Goal: Transaction & Acquisition: Purchase product/service

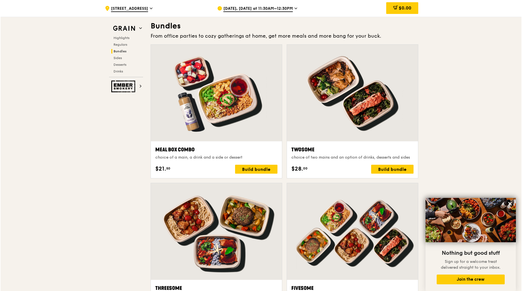
scroll to position [808, 0]
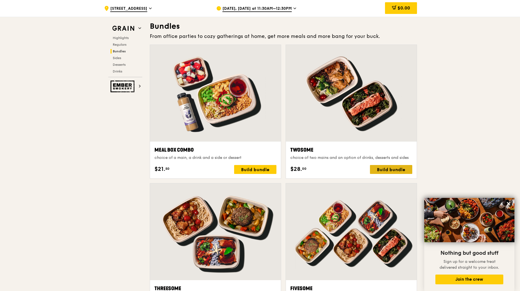
click at [393, 170] on div "Build bundle" at bounding box center [391, 169] width 42 height 9
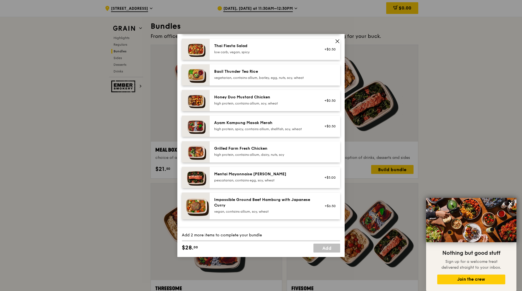
scroll to position [111, 0]
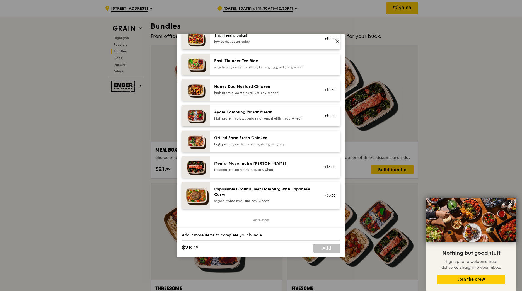
click at [272, 172] on div "Mentai Mayonnaise Aburi Salmon pescatarian, contains egg, soy, wheat" at bounding box center [264, 166] width 100 height 11
click at [263, 166] on div "Mentai Mayonnaise [PERSON_NAME]" at bounding box center [264, 164] width 100 height 6
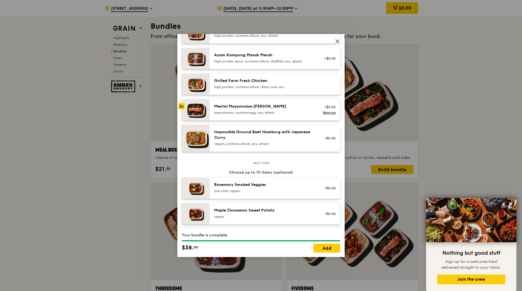
scroll to position [195, 0]
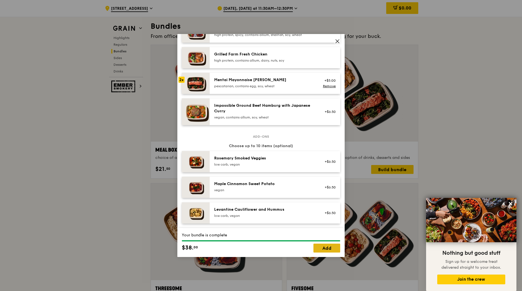
click at [327, 247] on link "Add" at bounding box center [326, 248] width 27 height 9
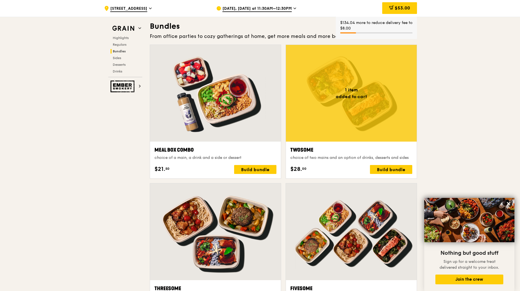
click at [361, 119] on div at bounding box center [351, 93] width 131 height 97
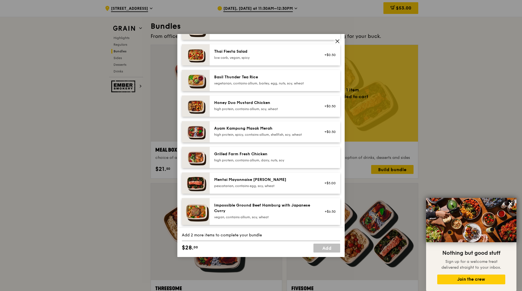
scroll to position [108, 0]
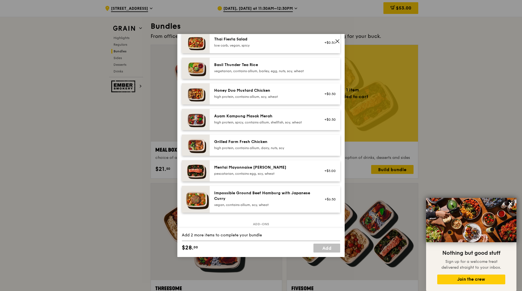
click at [298, 170] on div "Mentai Mayonnaise [PERSON_NAME]" at bounding box center [264, 168] width 100 height 6
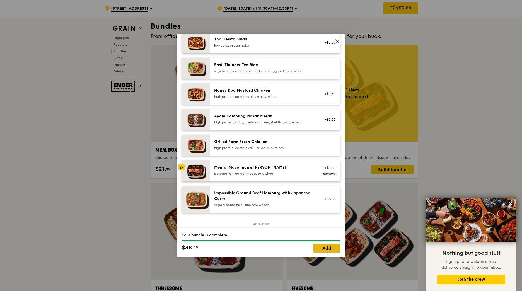
click at [326, 247] on link "Add" at bounding box center [326, 248] width 27 height 9
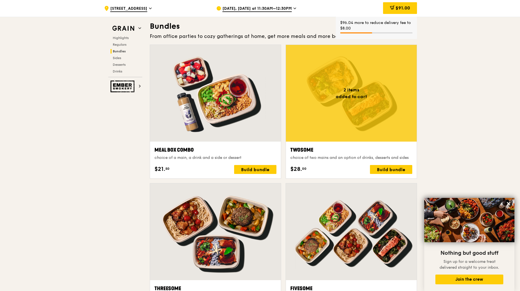
click at [381, 107] on div at bounding box center [351, 93] width 131 height 97
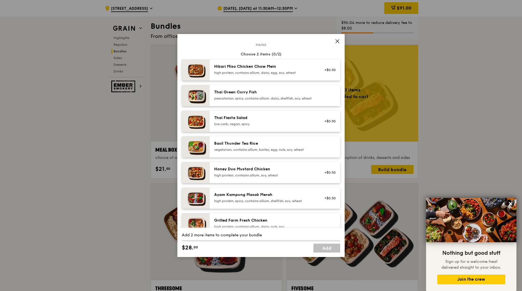
scroll to position [84, 0]
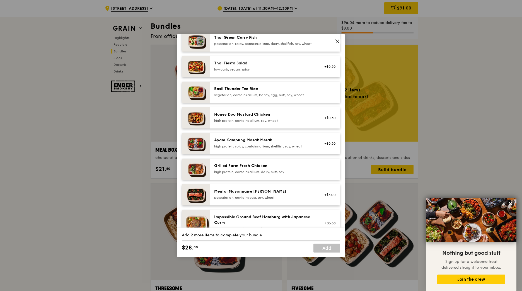
click at [293, 200] on div "pescatarian, contains egg, soy, wheat" at bounding box center [264, 197] width 100 height 4
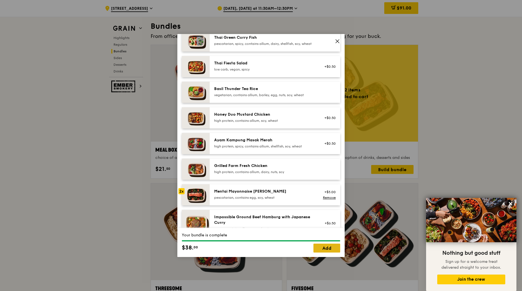
click at [319, 249] on link "Add" at bounding box center [326, 248] width 27 height 9
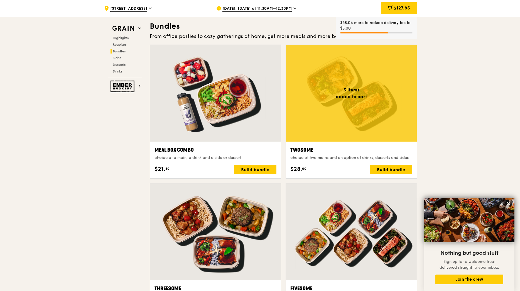
click at [356, 110] on div at bounding box center [351, 93] width 131 height 97
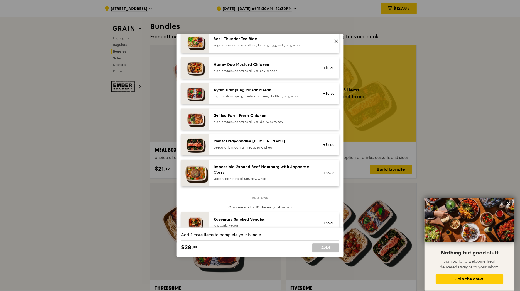
scroll to position [139, 0]
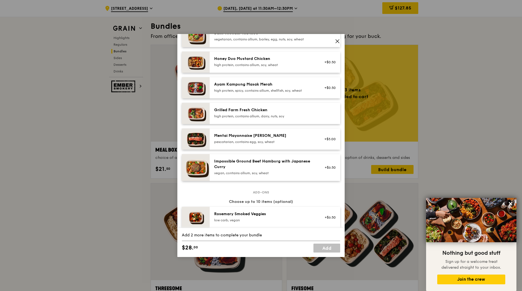
click at [280, 138] on div "Mentai Mayonnaise [PERSON_NAME]" at bounding box center [264, 136] width 100 height 6
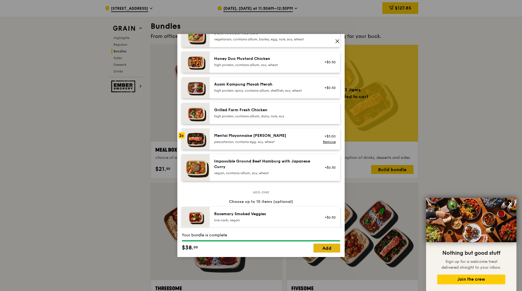
click at [331, 248] on link "Add" at bounding box center [326, 248] width 27 height 9
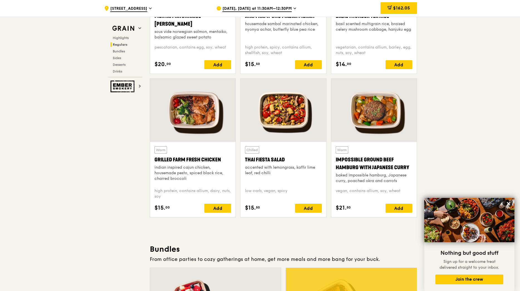
scroll to position [446, 0]
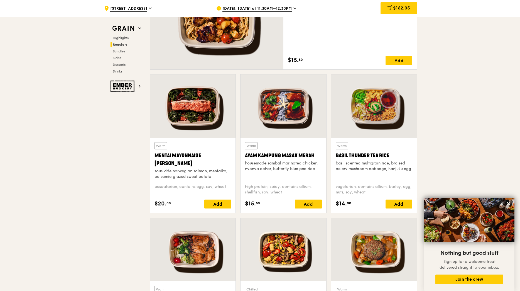
click at [206, 132] on div at bounding box center [193, 105] width 86 height 63
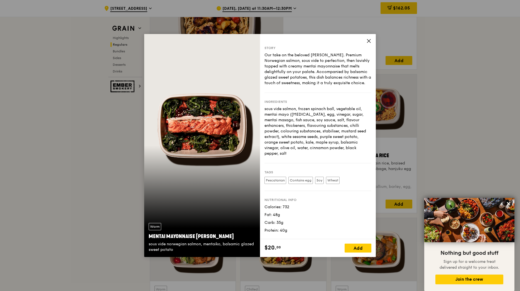
click at [365, 243] on div "$20. 00 Add" at bounding box center [318, 248] width 116 height 18
click at [364, 246] on div "Add" at bounding box center [358, 248] width 27 height 9
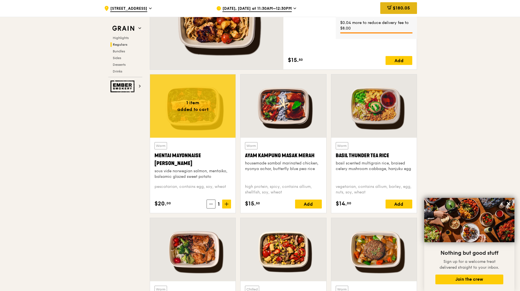
click at [401, 9] on span "$180.05" at bounding box center [401, 7] width 17 height 5
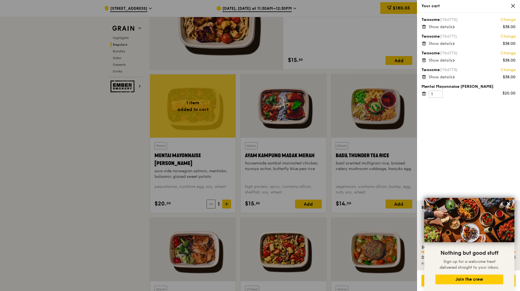
click at [449, 138] on div "Twosome (1766770) Change $38.00 Show details Twosome (1766771) Change $38.00 Sh…" at bounding box center [468, 107] width 103 height 188
click at [509, 203] on icon at bounding box center [509, 203] width 5 height 5
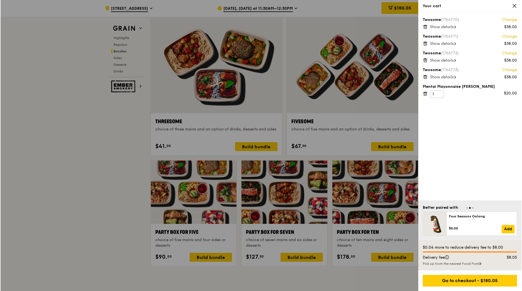
scroll to position [975, 0]
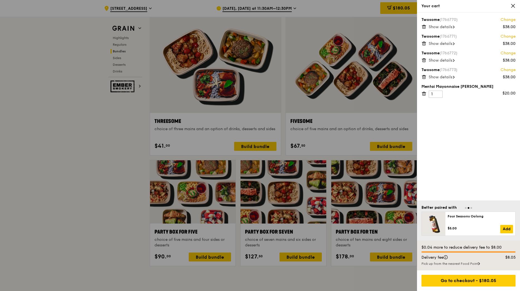
click at [267, 216] on div at bounding box center [260, 145] width 520 height 291
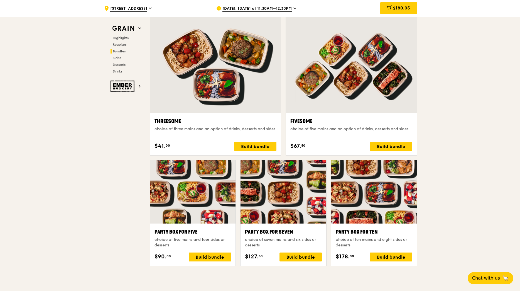
click at [267, 216] on div at bounding box center [284, 191] width 86 height 63
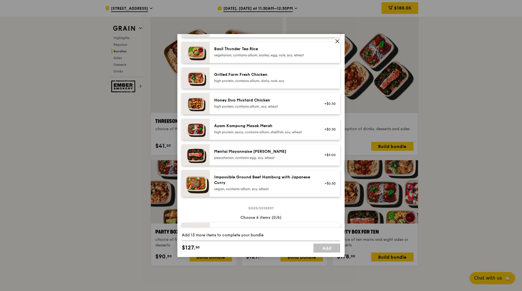
scroll to position [133, 0]
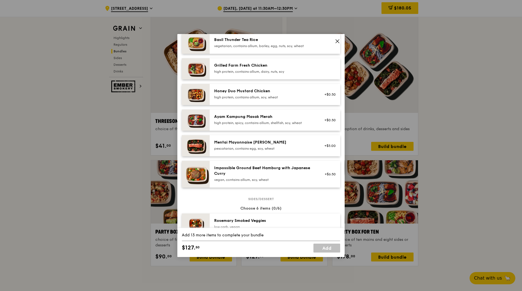
click at [267, 145] on div "Mentai Mayonnaise [PERSON_NAME]" at bounding box center [264, 143] width 100 height 6
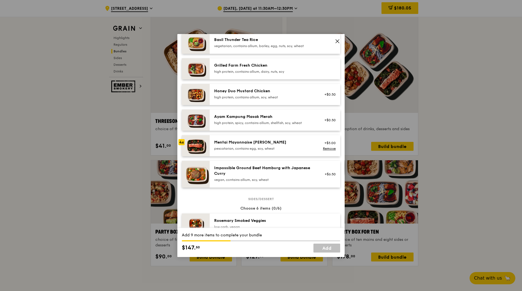
click at [267, 145] on div "Mentai Mayonnaise [PERSON_NAME]" at bounding box center [264, 143] width 100 height 6
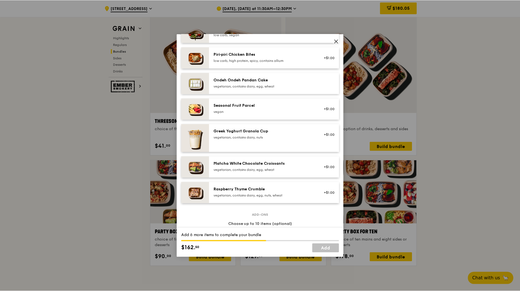
scroll to position [411, 0]
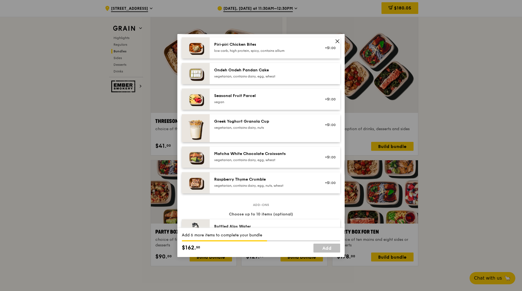
click at [294, 187] on div "Raspberry Thyme Crumble vegetarian, contains dairy, egg, nuts, wheat" at bounding box center [264, 182] width 100 height 11
click at [286, 130] on div "vegetarian, contains dairy, nuts" at bounding box center [264, 127] width 100 height 4
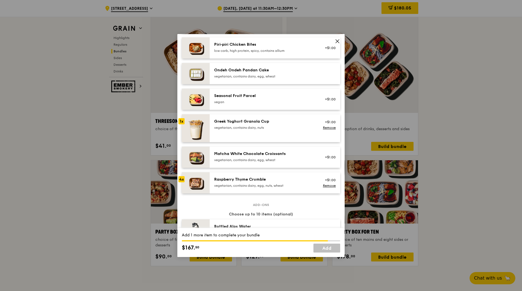
click at [286, 130] on div "vegetarian, contains dairy, nuts" at bounding box center [264, 127] width 100 height 4
click at [325, 246] on link "Add" at bounding box center [326, 248] width 27 height 9
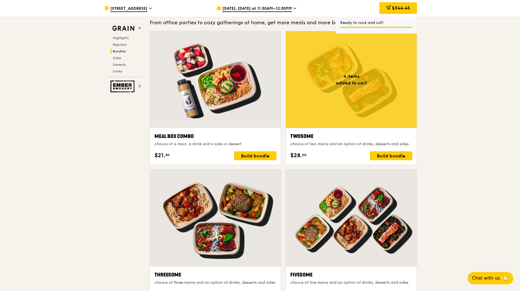
scroll to position [808, 0]
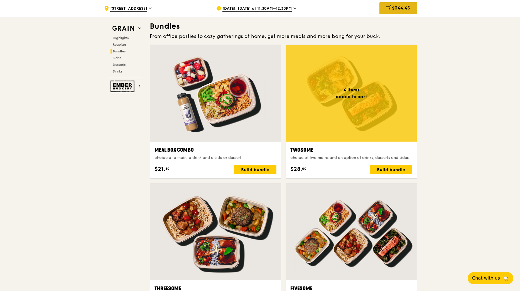
click at [404, 7] on span "$344.45" at bounding box center [401, 7] width 18 height 5
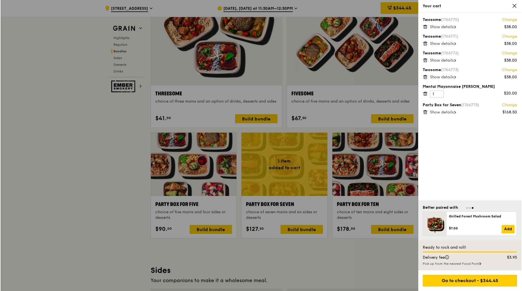
scroll to position [1003, 0]
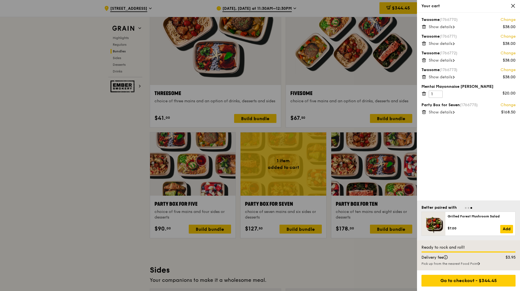
click at [509, 105] on link "Change" at bounding box center [508, 105] width 15 height 6
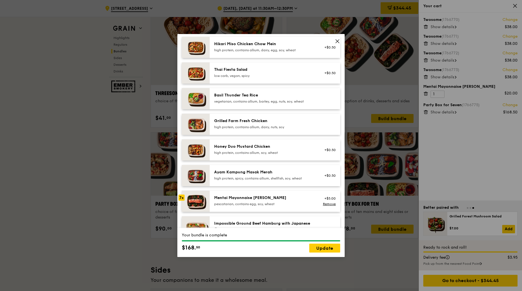
scroll to position [78, 0]
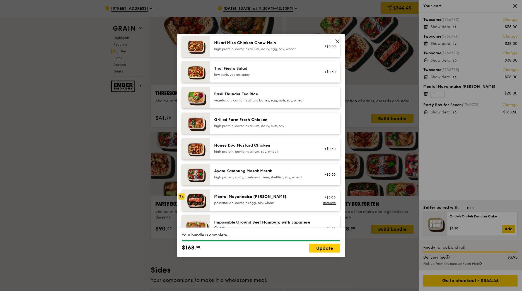
click at [337, 40] on icon at bounding box center [337, 41] width 5 height 5
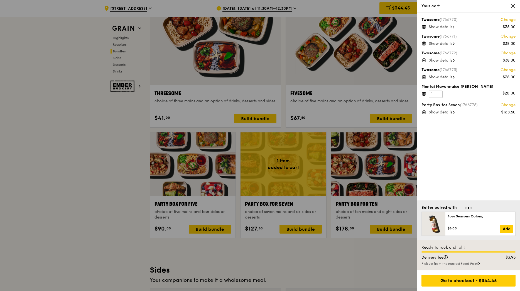
click at [440, 112] on span "Show details" at bounding box center [441, 112] width 24 height 5
click at [424, 26] on icon at bounding box center [424, 25] width 1 height 1
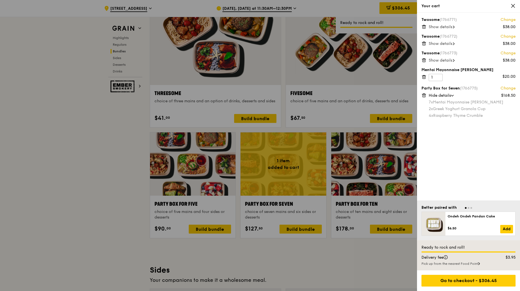
click at [424, 26] on icon at bounding box center [424, 25] width 1 height 1
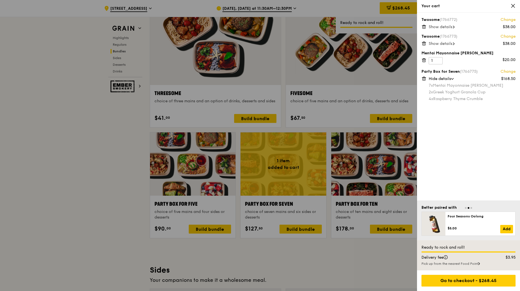
click at [424, 26] on icon at bounding box center [424, 25] width 1 height 1
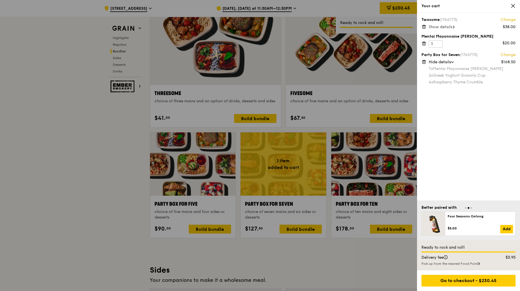
click at [424, 43] on icon at bounding box center [424, 43] width 5 height 5
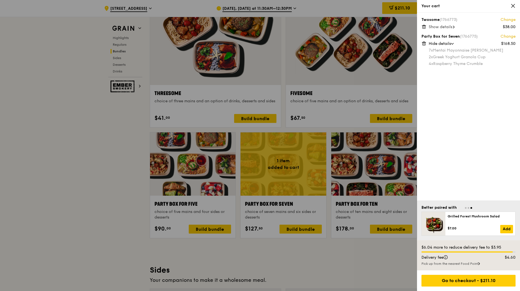
click at [507, 36] on link "Change" at bounding box center [508, 37] width 15 height 6
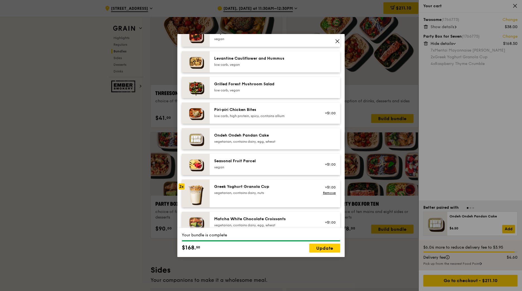
scroll to position [398, 0]
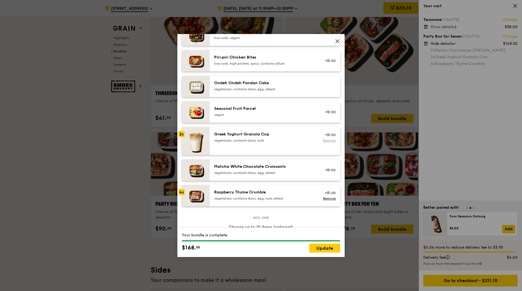
click at [325, 142] on link "Remove" at bounding box center [329, 140] width 13 height 4
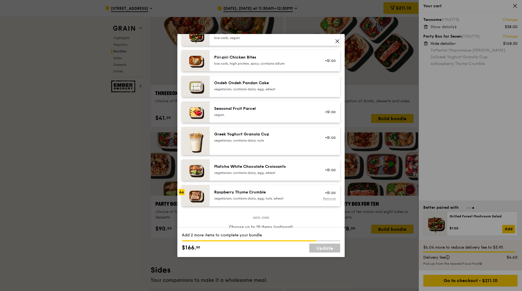
click at [325, 200] on link "Remove" at bounding box center [329, 198] width 13 height 4
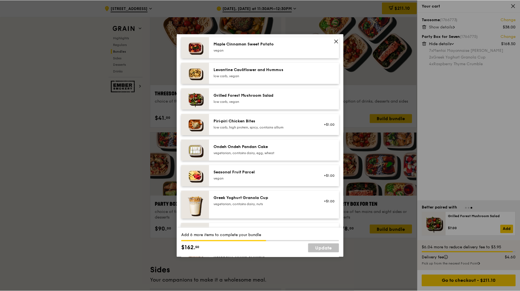
scroll to position [352, 0]
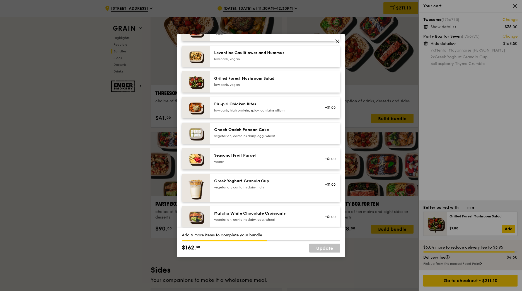
click at [336, 42] on icon at bounding box center [337, 41] width 5 height 5
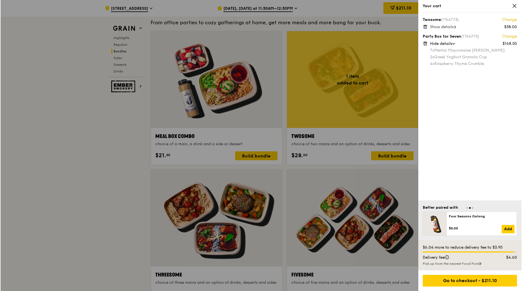
scroll to position [808, 0]
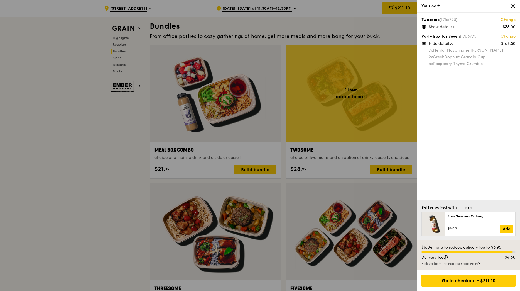
click at [364, 96] on div at bounding box center [260, 145] width 520 height 291
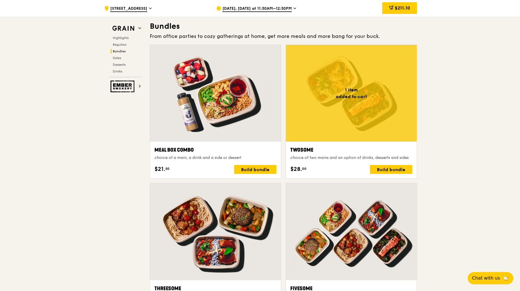
click at [364, 96] on div at bounding box center [351, 93] width 131 height 97
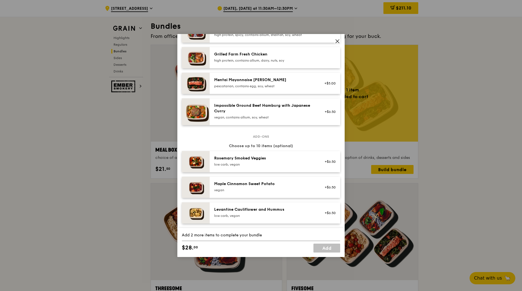
scroll to position [139, 0]
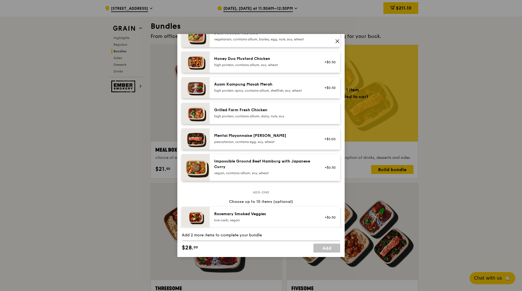
click at [269, 138] on div "Mentai Mayonnaise [PERSON_NAME]" at bounding box center [264, 136] width 100 height 6
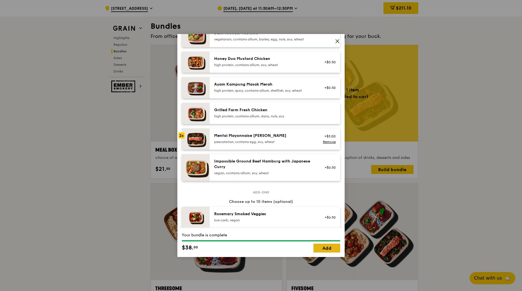
click at [326, 251] on link "Add" at bounding box center [326, 248] width 27 height 9
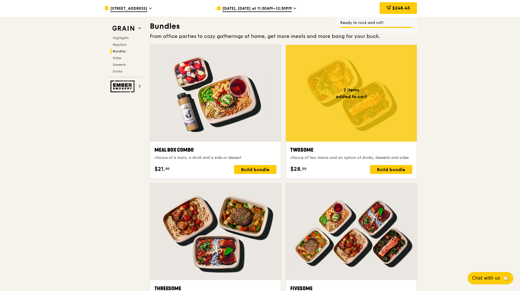
click at [390, 106] on div at bounding box center [351, 93] width 131 height 97
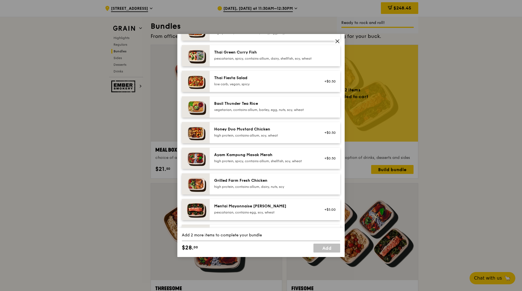
scroll to position [84, 0]
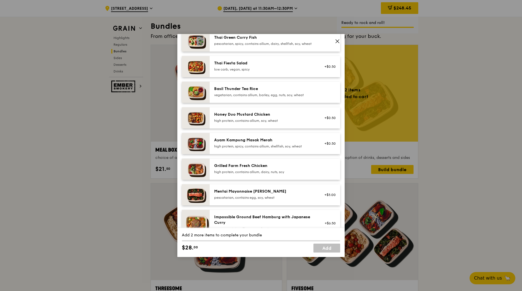
click at [267, 200] on div "pescatarian, contains egg, soy, wheat" at bounding box center [264, 197] width 100 height 4
click at [269, 200] on div "pescatarian, contains egg, soy, wheat" at bounding box center [264, 197] width 100 height 4
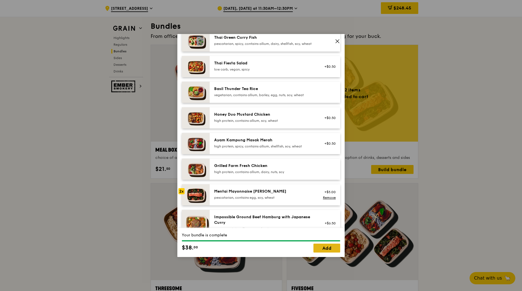
click at [328, 249] on link "Add" at bounding box center [326, 248] width 27 height 9
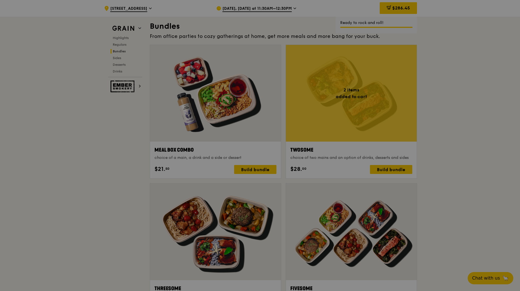
click at [369, 109] on div at bounding box center [260, 145] width 520 height 291
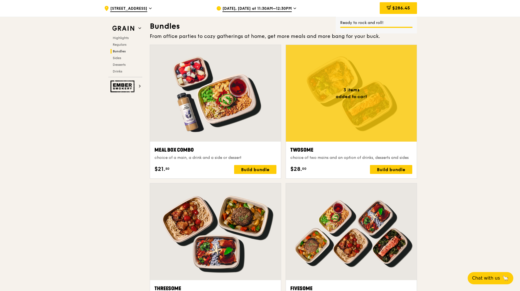
click at [369, 109] on div at bounding box center [351, 93] width 131 height 97
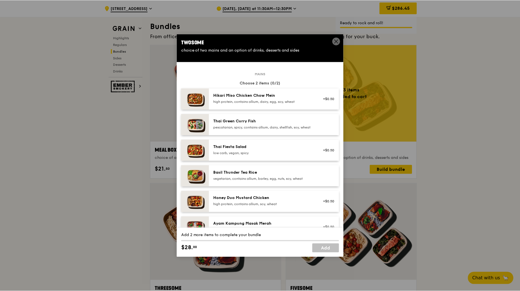
scroll to position [111, 0]
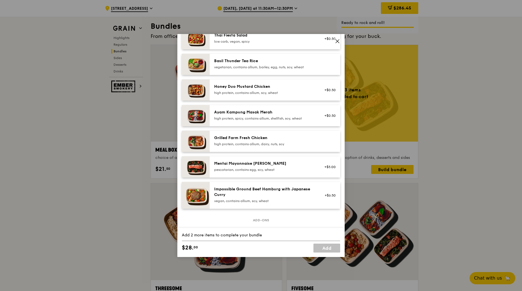
click at [278, 172] on div "pescatarian, contains egg, soy, wheat" at bounding box center [264, 169] width 100 height 4
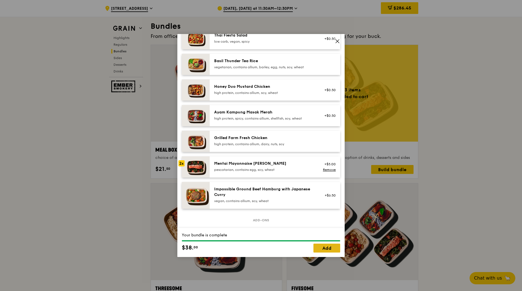
click at [336, 246] on link "Add" at bounding box center [326, 248] width 27 height 9
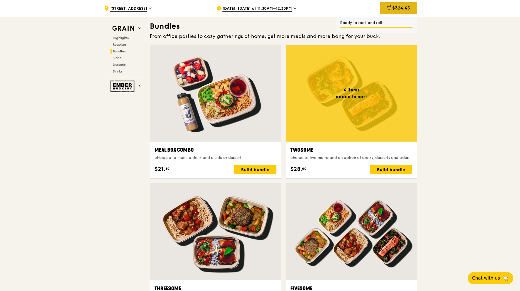
click at [407, 10] on span "$324.45" at bounding box center [402, 7] width 18 height 5
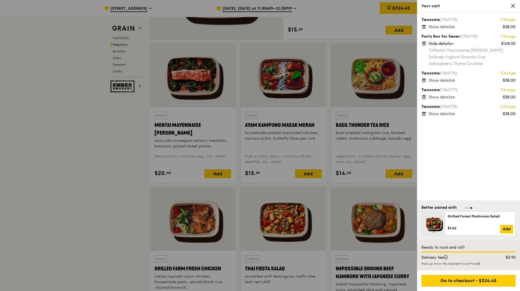
scroll to position [474, 0]
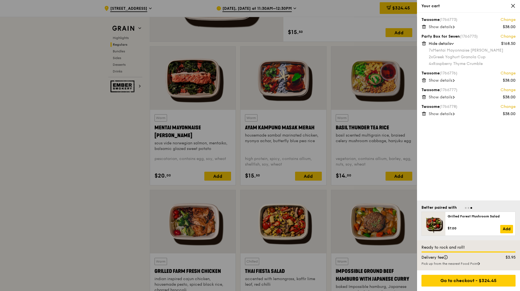
click at [194, 82] on div at bounding box center [260, 145] width 520 height 291
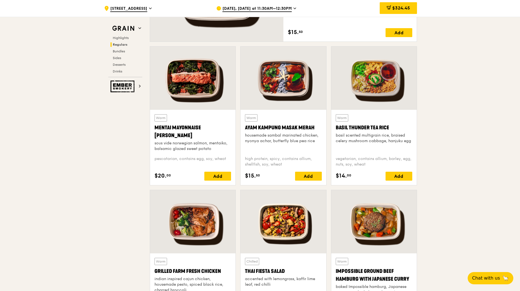
click at [194, 82] on div at bounding box center [193, 78] width 86 height 63
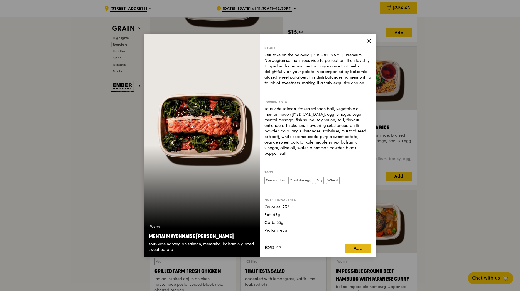
click at [359, 247] on div "Add" at bounding box center [358, 248] width 27 height 9
click at [367, 42] on icon at bounding box center [369, 40] width 5 height 5
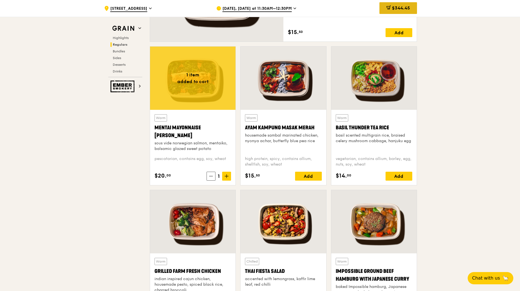
click at [404, 4] on div "$344.45" at bounding box center [399, 8] width 38 height 12
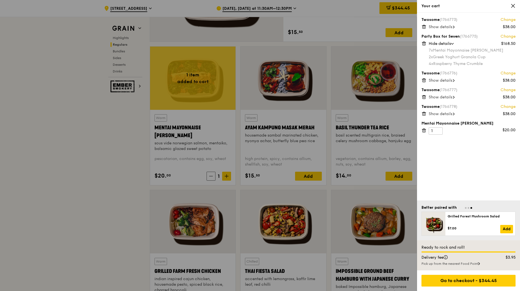
click at [424, 44] on icon at bounding box center [424, 43] width 0 height 1
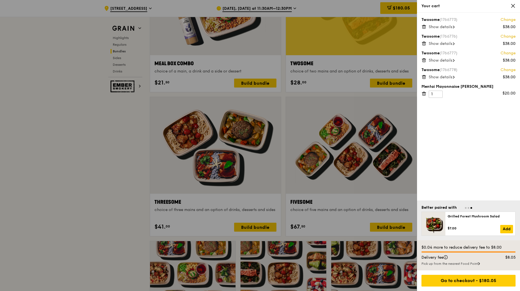
scroll to position [892, 0]
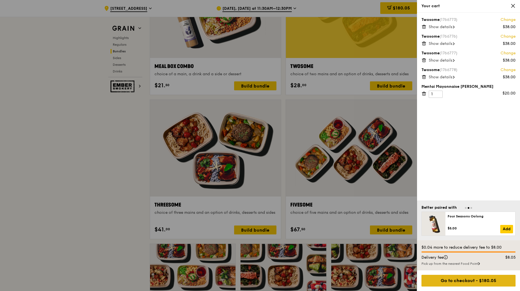
click at [480, 284] on div "Go to checkout - $180.05" at bounding box center [469, 281] width 94 height 12
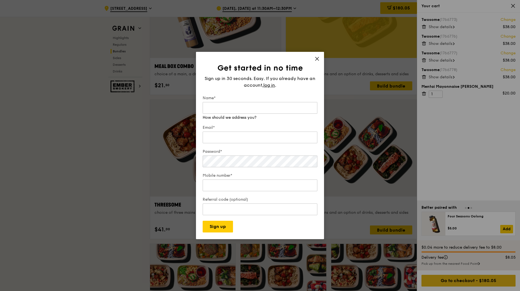
type input "jessie.neo@leica-microsystems.com"
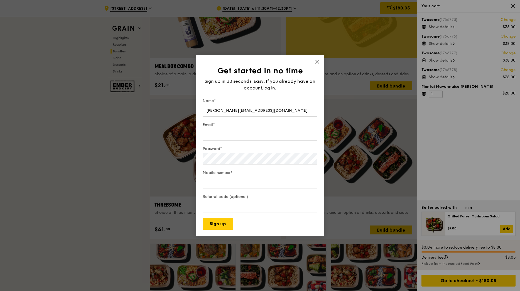
click at [317, 60] on icon at bounding box center [317, 61] width 5 height 5
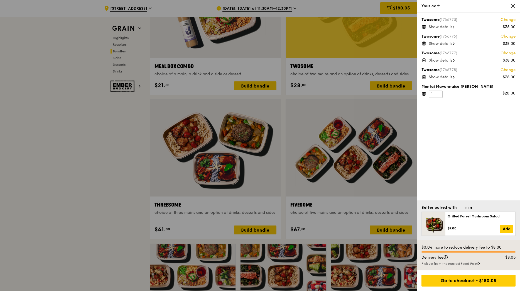
click at [341, 56] on div at bounding box center [260, 145] width 520 height 291
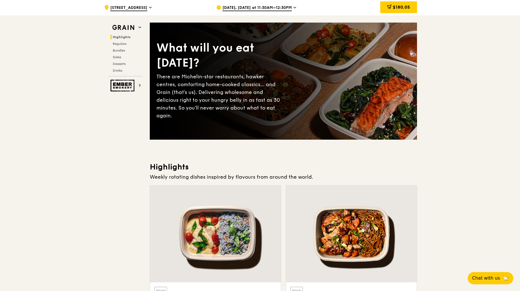
scroll to position [0, 0]
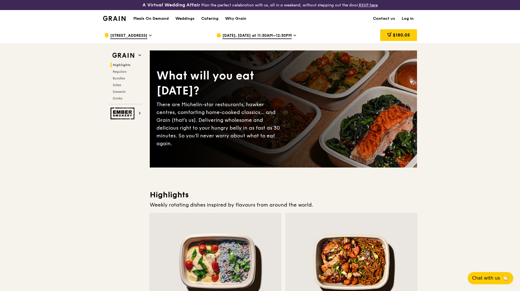
click at [409, 18] on link "Log in" at bounding box center [408, 18] width 19 height 17
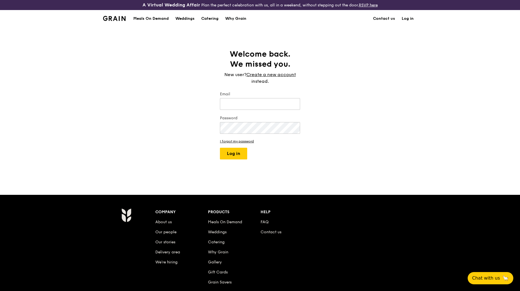
type input "jessie.neo@leica-microsystems.com"
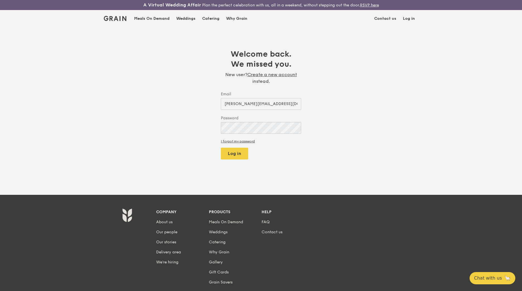
click at [234, 152] on div "Weddings by Grain presents Plan the perfect celebration with us, all in a weeke…" at bounding box center [261, 145] width 522 height 291
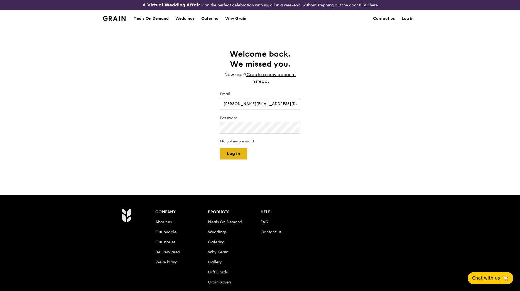
click at [234, 156] on button "Log in" at bounding box center [233, 154] width 27 height 12
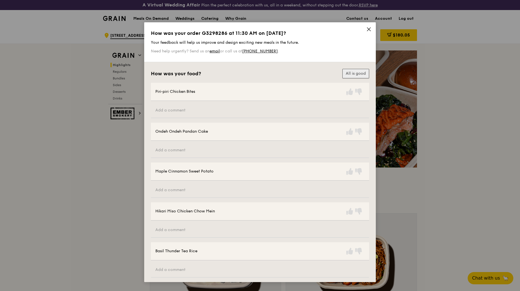
click at [358, 73] on button "All is good" at bounding box center [356, 73] width 27 height 9
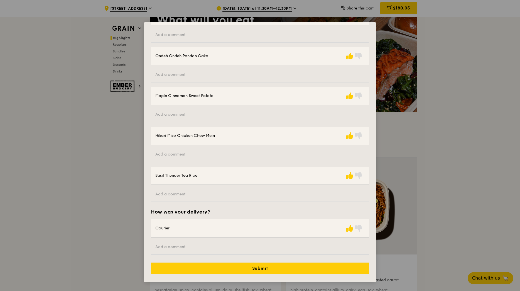
scroll to position [56, 0]
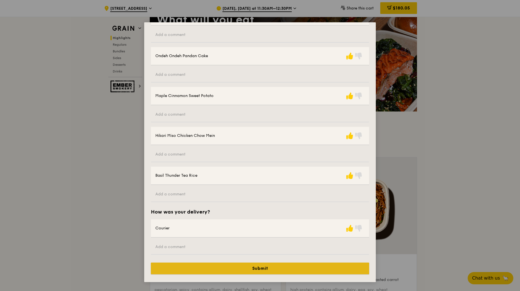
click at [265, 266] on button "Submit" at bounding box center [260, 268] width 218 height 12
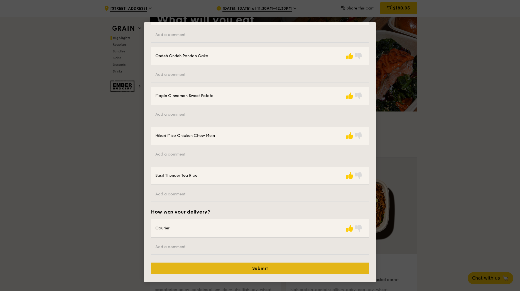
scroll to position [0, 0]
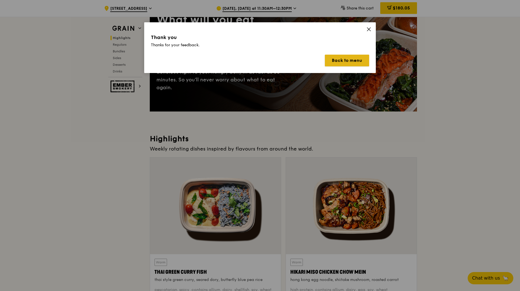
click at [351, 62] on button "Back to menu" at bounding box center [347, 61] width 44 height 12
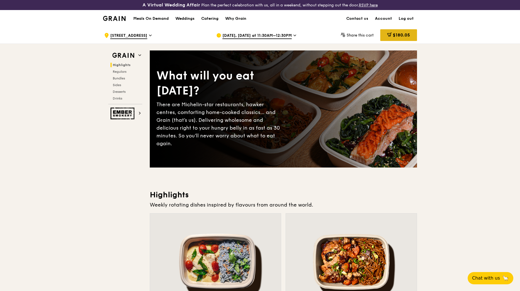
click at [400, 33] on span "$180.05" at bounding box center [401, 34] width 17 height 5
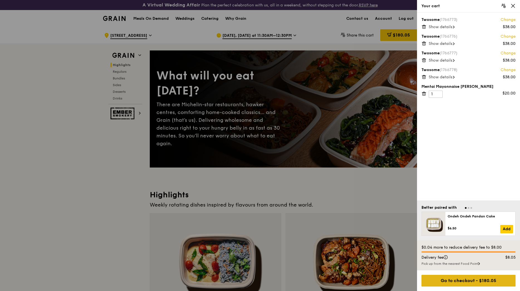
click at [495, 283] on div "Go to checkout - $180.05" at bounding box center [469, 281] width 94 height 12
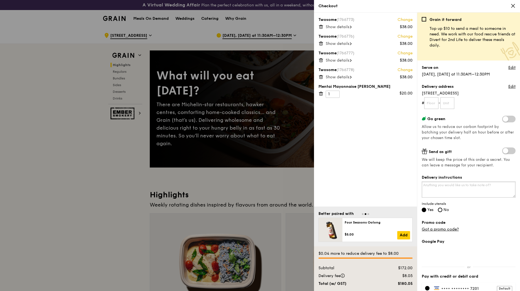
click at [495, 191] on textarea "Delivery instructions" at bounding box center [469, 189] width 94 height 16
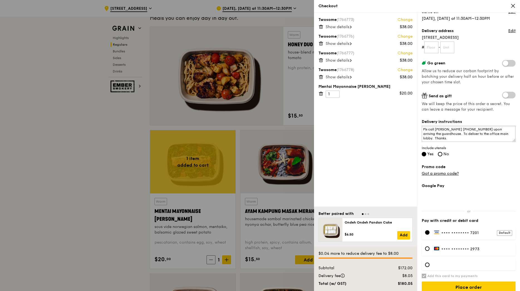
scroll to position [62, 0]
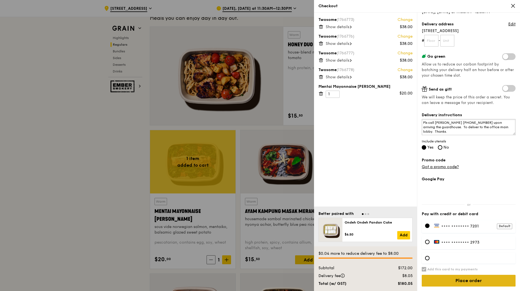
type textarea "Pls call Jessie 97932418 upon arriving the guardhouse. To deliver to the office…"
click at [469, 283] on input "Place order" at bounding box center [469, 281] width 94 height 12
click at [432, 40] on input "text" at bounding box center [432, 41] width 14 height 12
type input "00"
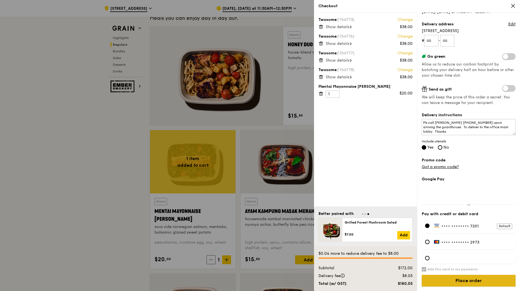
click at [469, 285] on input "Place order" at bounding box center [469, 281] width 94 height 12
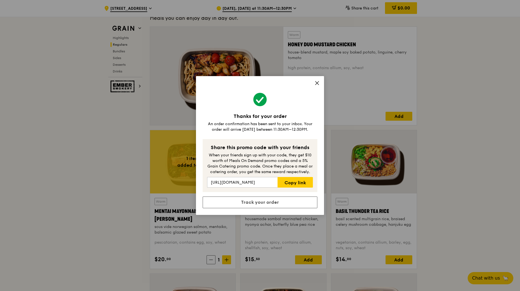
click at [318, 84] on icon at bounding box center [317, 82] width 3 height 3
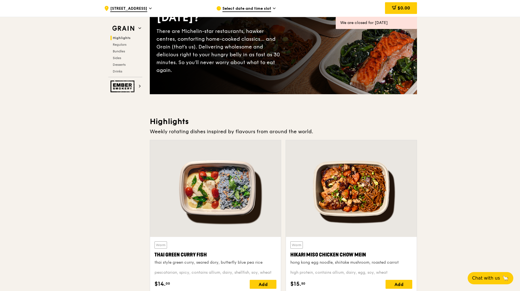
scroll to position [0, 0]
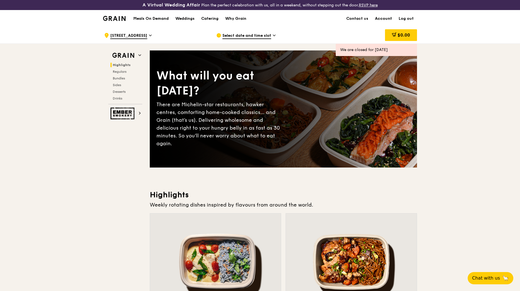
click at [383, 18] on link "Account" at bounding box center [384, 18] width 24 height 17
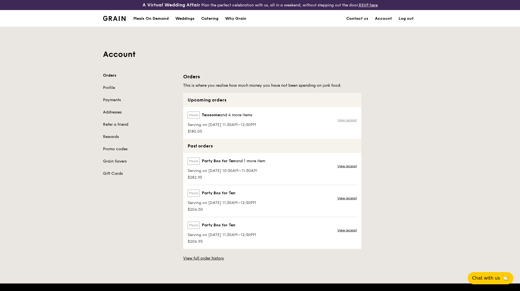
click at [350, 119] on link "View receipt" at bounding box center [348, 120] width 20 height 4
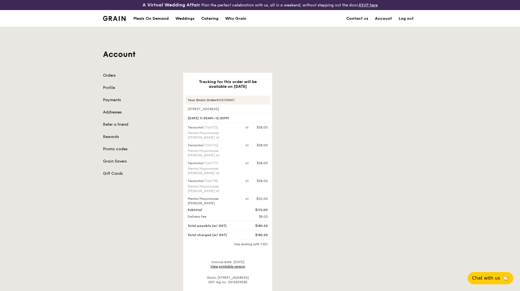
click at [112, 74] on link "Orders" at bounding box center [140, 76] width 74 height 6
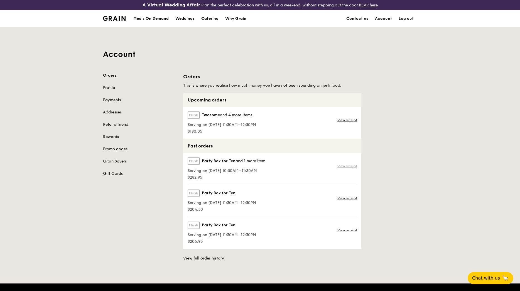
click at [352, 167] on link "View receipt" at bounding box center [348, 166] width 20 height 4
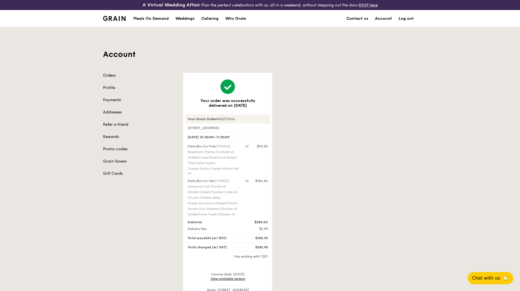
click at [109, 74] on link "Orders" at bounding box center [140, 76] width 74 height 6
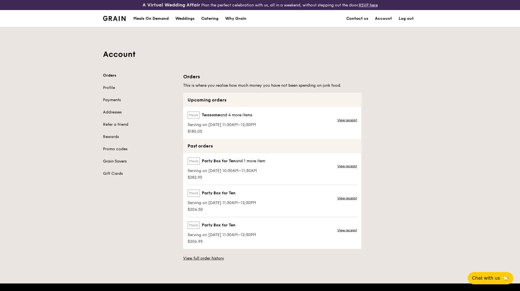
click at [112, 163] on link "Grain Savers" at bounding box center [140, 162] width 74 height 6
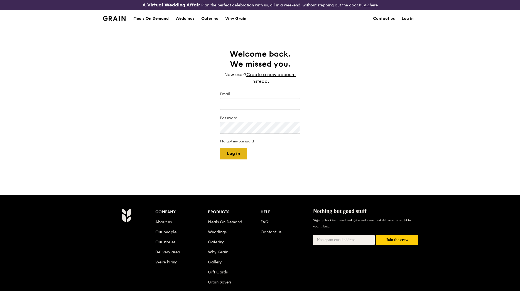
type input "[PERSON_NAME][EMAIL_ADDRESS][DOMAIN_NAME]"
click at [241, 153] on button "Log in" at bounding box center [233, 154] width 27 height 12
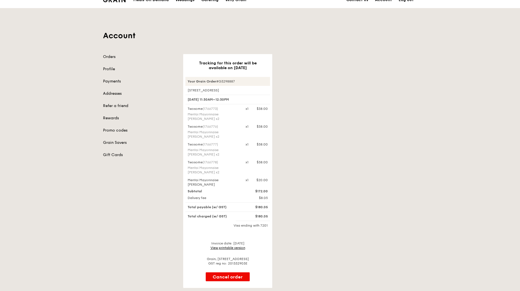
scroll to position [28, 0]
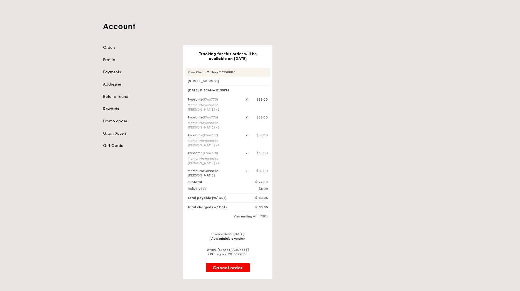
click at [238, 239] on link "View printable version" at bounding box center [228, 239] width 35 height 4
